Goal: Information Seeking & Learning: Learn about a topic

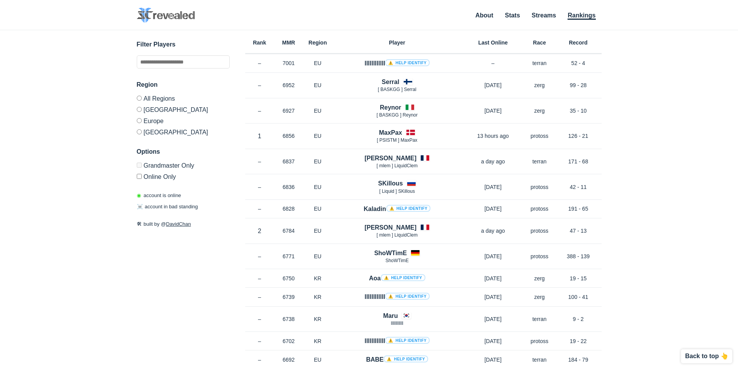
click at [582, 18] on link "Rankings" at bounding box center [581, 16] width 28 height 8
click at [520, 15] on li "Stats" at bounding box center [512, 16] width 15 height 9
click at [516, 15] on link "Stats" at bounding box center [512, 16] width 15 height 8
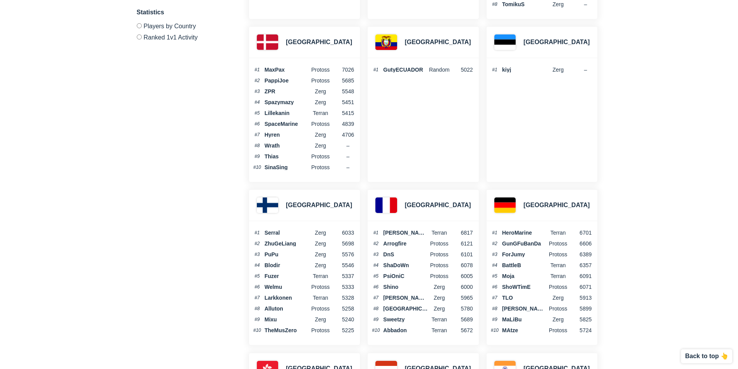
scroll to position [813, 0]
